Goal: Task Accomplishment & Management: Manage account settings

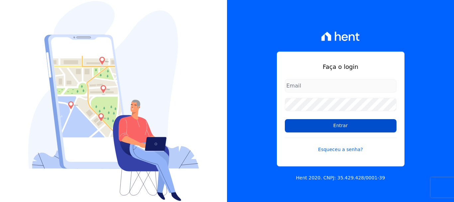
type input "[EMAIL_ADDRESS][DOMAIN_NAME]"
click at [316, 126] on input "Entrar" at bounding box center [341, 125] width 112 height 13
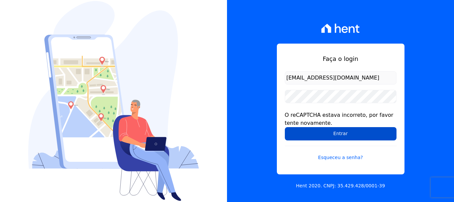
click at [311, 127] on input "Entrar" at bounding box center [341, 133] width 112 height 13
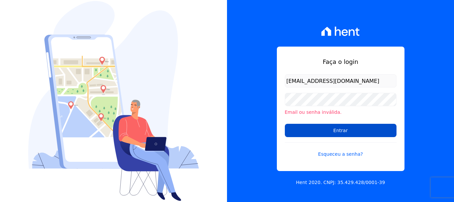
drag, startPoint x: 0, startPoint y: 0, endPoint x: 309, endPoint y: 131, distance: 335.9
click at [309, 131] on input "Entrar" at bounding box center [341, 130] width 112 height 13
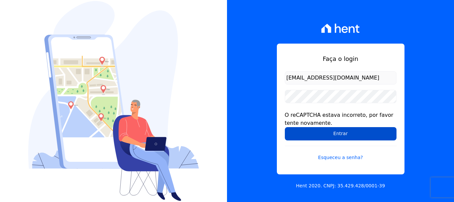
drag, startPoint x: 0, startPoint y: 0, endPoint x: 309, endPoint y: 131, distance: 335.9
click at [309, 131] on input "Entrar" at bounding box center [341, 133] width 112 height 13
drag, startPoint x: 0, startPoint y: 0, endPoint x: 309, endPoint y: 131, distance: 335.9
click at [309, 131] on input "Entrar" at bounding box center [341, 133] width 112 height 13
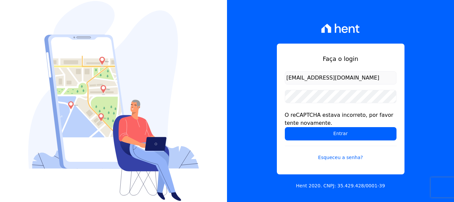
click at [309, 131] on input "Entrar" at bounding box center [341, 133] width 112 height 13
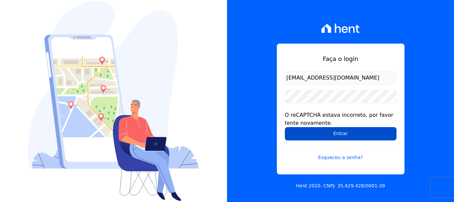
drag, startPoint x: 0, startPoint y: 0, endPoint x: 309, endPoint y: 131, distance: 335.7
click at [309, 131] on input "Entrar" at bounding box center [341, 133] width 112 height 13
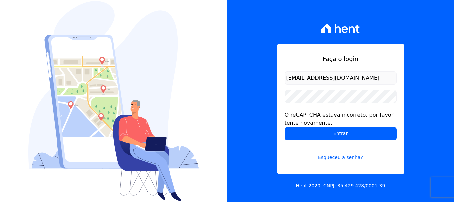
click at [307, 132] on input "Entrar" at bounding box center [341, 133] width 112 height 13
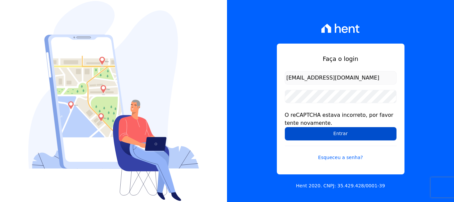
click at [305, 133] on input "Entrar" at bounding box center [341, 133] width 112 height 13
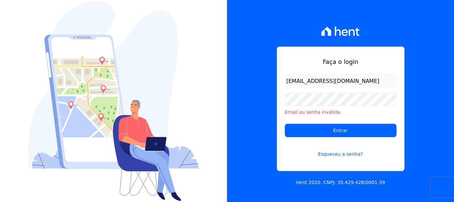
click at [305, 132] on input "Entrar" at bounding box center [341, 130] width 112 height 13
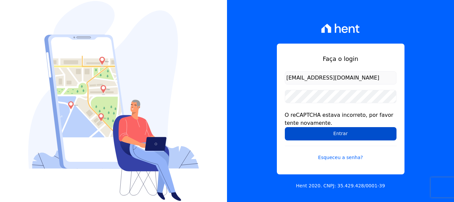
click at [296, 133] on input "Entrar" at bounding box center [341, 133] width 112 height 13
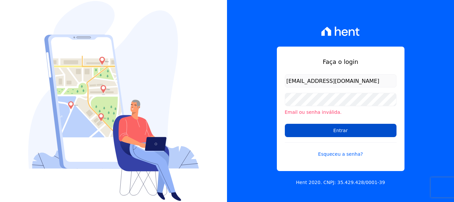
click at [297, 132] on input "Entrar" at bounding box center [341, 130] width 112 height 13
click at [294, 125] on input "Entrar" at bounding box center [341, 130] width 112 height 13
